Goal: Information Seeking & Learning: Find specific fact

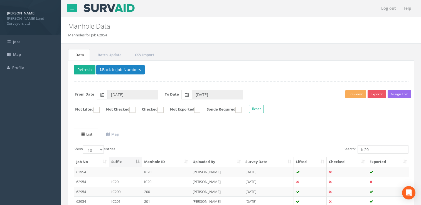
scroll to position [83, 0]
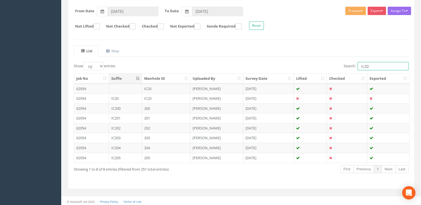
drag, startPoint x: 370, startPoint y: 66, endPoint x: 363, endPoint y: 63, distance: 6.8
click at [363, 63] on input "ic20" at bounding box center [382, 66] width 51 height 8
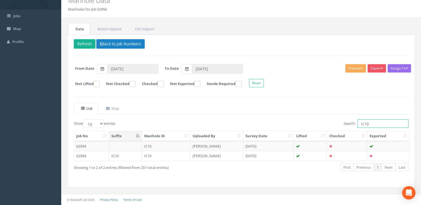
scroll to position [24, 0]
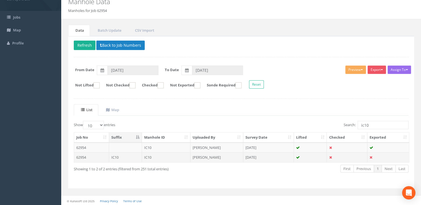
click at [223, 157] on td "[PERSON_NAME]" at bounding box center [216, 157] width 53 height 10
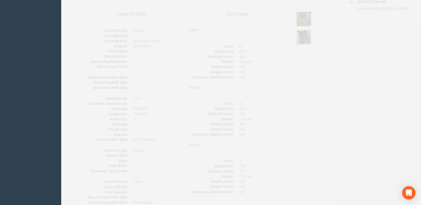
scroll to position [56, 0]
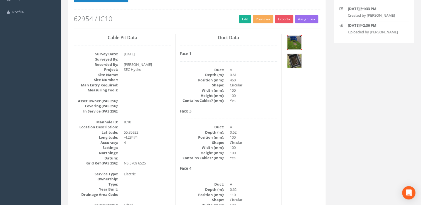
click at [291, 44] on img at bounding box center [294, 43] width 14 height 14
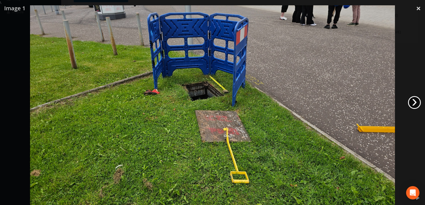
click at [413, 102] on link "›" at bounding box center [414, 102] width 13 height 13
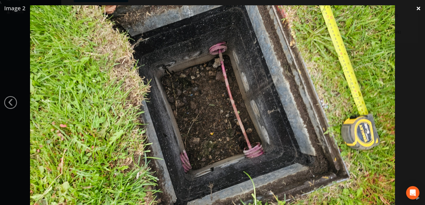
click at [420, 8] on link "×" at bounding box center [418, 8] width 13 height 17
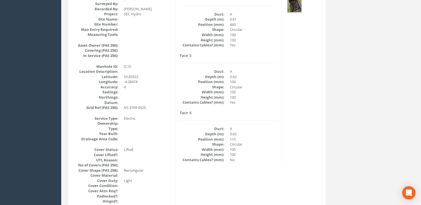
scroll to position [28, 0]
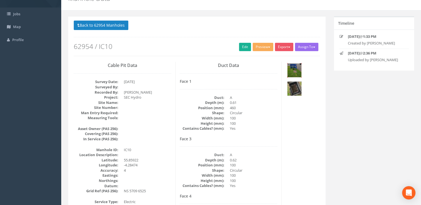
click at [296, 68] on img at bounding box center [294, 70] width 14 height 14
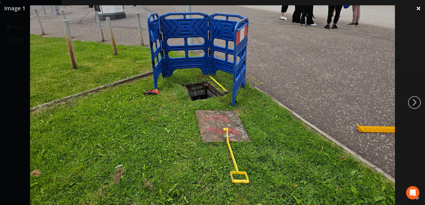
click at [419, 9] on link "×" at bounding box center [418, 8] width 13 height 17
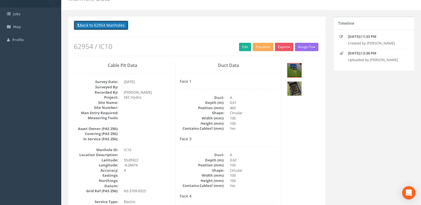
click at [93, 25] on button "Back to 62954 Manholes" at bounding box center [101, 25] width 55 height 9
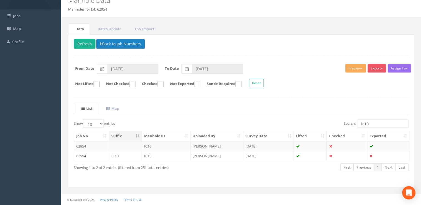
scroll to position [24, 0]
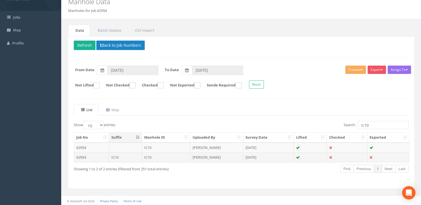
click at [221, 156] on td "[PERSON_NAME]" at bounding box center [216, 157] width 53 height 10
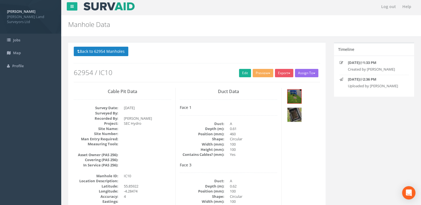
scroll to position [0, 0]
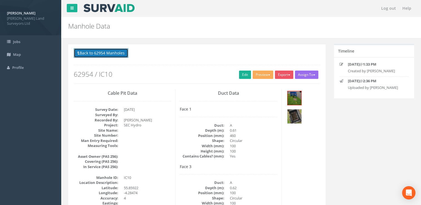
click at [106, 51] on button "Back to 62954 Manholes" at bounding box center [101, 52] width 55 height 9
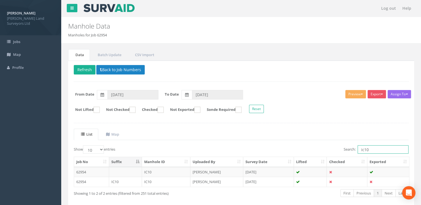
click at [362, 150] on input "ic10" at bounding box center [382, 149] width 51 height 8
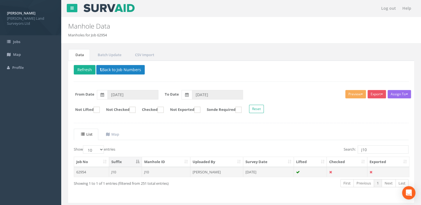
click at [258, 172] on td "[DATE]" at bounding box center [268, 172] width 51 height 10
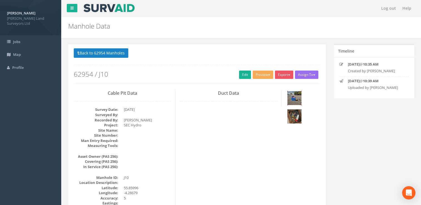
click at [296, 96] on img at bounding box center [294, 98] width 14 height 14
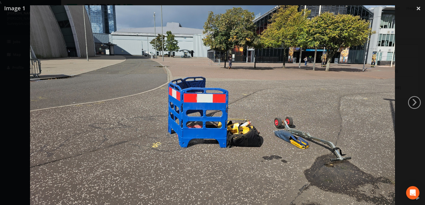
click at [410, 103] on link "›" at bounding box center [414, 102] width 13 height 13
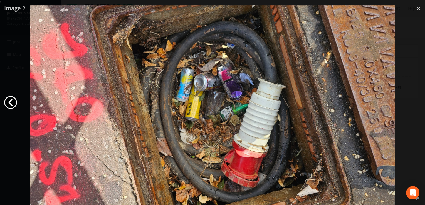
click at [15, 105] on link "‹" at bounding box center [10, 102] width 13 height 13
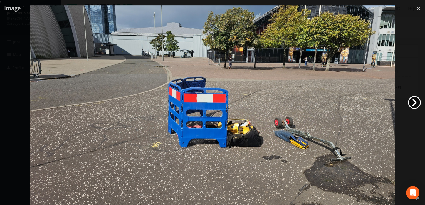
click at [414, 103] on link "›" at bounding box center [414, 102] width 13 height 13
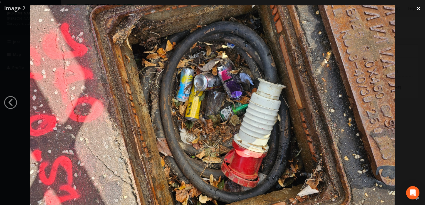
click at [416, 9] on link "×" at bounding box center [418, 8] width 13 height 17
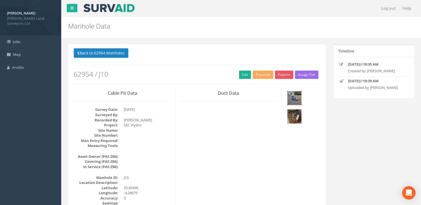
click at [291, 97] on img at bounding box center [294, 98] width 14 height 14
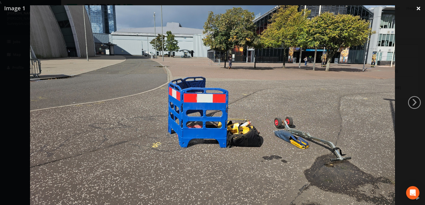
click at [419, 7] on link "×" at bounding box center [418, 8] width 13 height 17
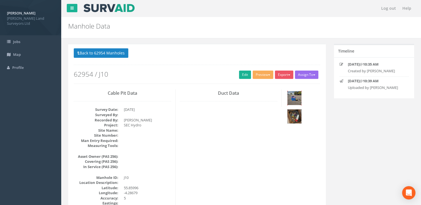
click at [293, 94] on img at bounding box center [294, 98] width 14 height 14
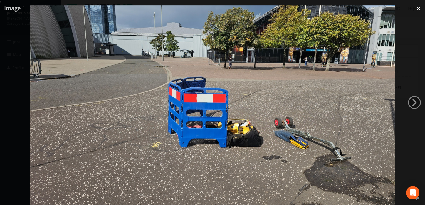
click at [419, 7] on link "×" at bounding box center [418, 8] width 13 height 17
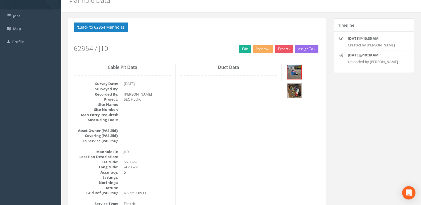
scroll to position [56, 0]
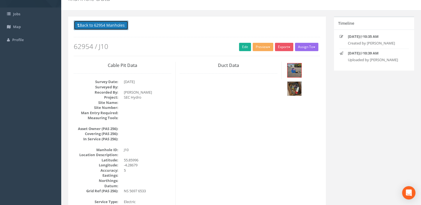
click at [95, 26] on button "Back to 62954 Manholes" at bounding box center [101, 25] width 55 height 9
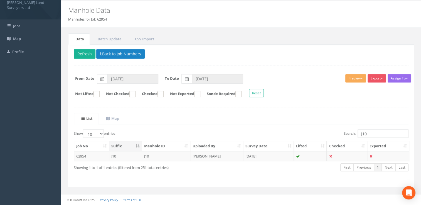
scroll to position [15, 0]
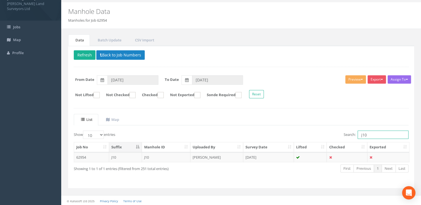
click at [371, 135] on input "j10" at bounding box center [382, 135] width 51 height 8
click at [264, 156] on td "[DATE]" at bounding box center [268, 157] width 51 height 10
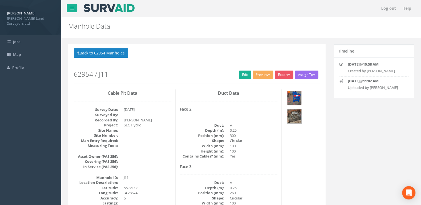
click at [293, 100] on img at bounding box center [294, 98] width 14 height 14
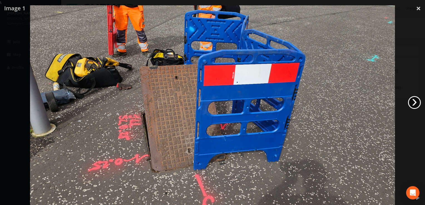
click at [412, 101] on link "›" at bounding box center [414, 102] width 13 height 13
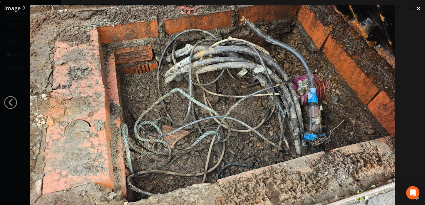
click at [415, 9] on link "×" at bounding box center [418, 8] width 13 height 17
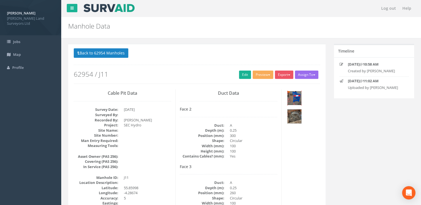
click at [297, 95] on img at bounding box center [294, 98] width 14 height 14
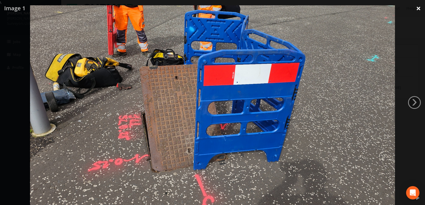
click at [417, 8] on link "×" at bounding box center [418, 8] width 13 height 17
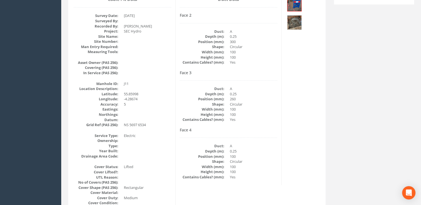
scroll to position [28, 0]
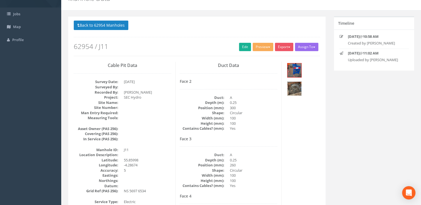
click at [295, 88] on img at bounding box center [294, 89] width 14 height 14
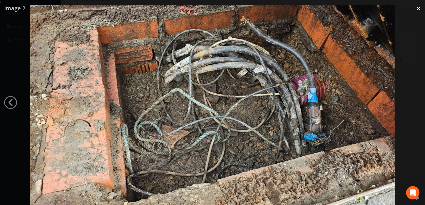
click at [418, 7] on link "×" at bounding box center [418, 8] width 13 height 17
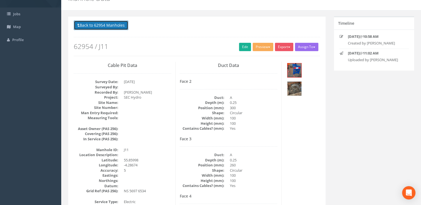
click at [95, 28] on button "Back to 62954 Manholes" at bounding box center [101, 25] width 55 height 9
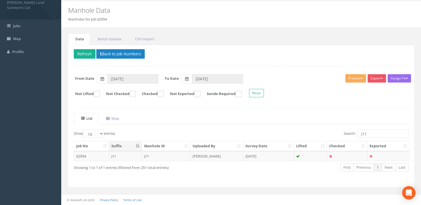
scroll to position [15, 0]
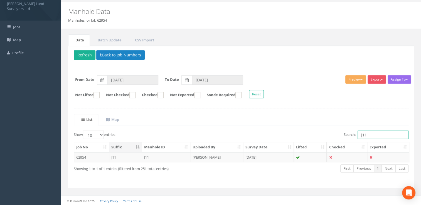
click at [368, 133] on input "j11" at bounding box center [382, 135] width 51 height 8
type input "j10"
click at [204, 153] on td "[PERSON_NAME]" at bounding box center [216, 157] width 53 height 10
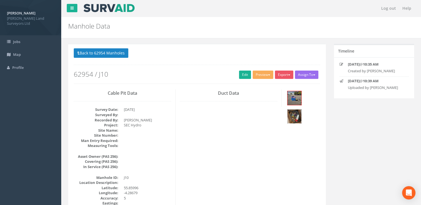
click at [294, 114] on img at bounding box center [294, 117] width 14 height 14
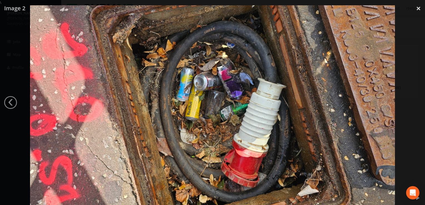
click at [190, 133] on img at bounding box center [212, 107] width 365 height 205
click at [390, 28] on img at bounding box center [212, 107] width 365 height 205
click at [419, 9] on link "×" at bounding box center [418, 8] width 13 height 17
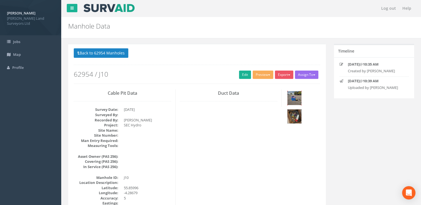
click at [297, 99] on img at bounding box center [294, 98] width 14 height 14
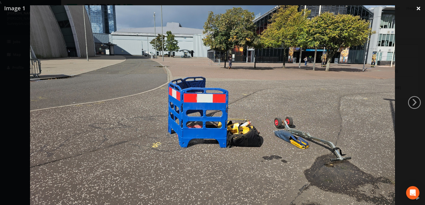
click at [418, 9] on link "×" at bounding box center [418, 8] width 13 height 17
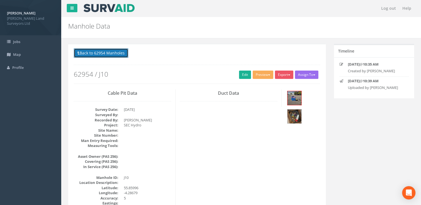
click at [95, 52] on button "Back to 62954 Manholes" at bounding box center [101, 52] width 55 height 9
